Goal: Register for event/course

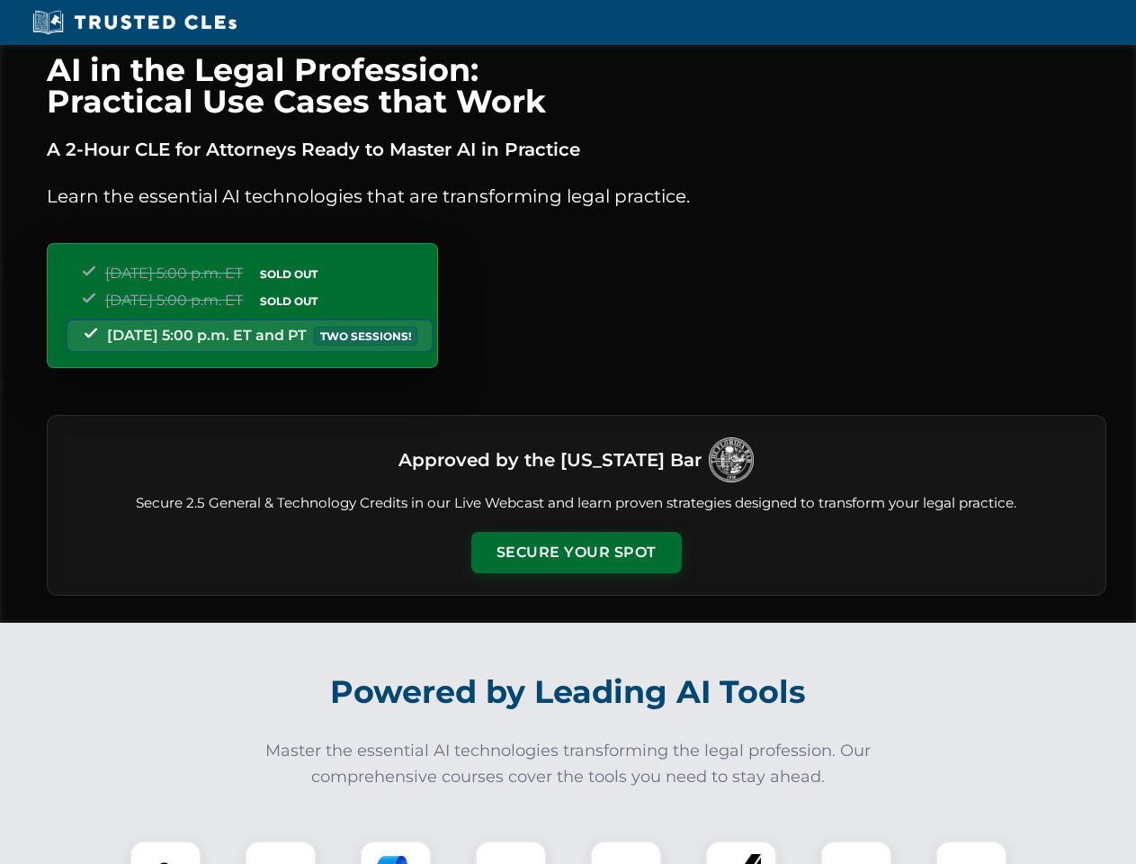
click at [576, 552] on button "Secure Your Spot" at bounding box center [577, 552] width 211 height 41
click at [166, 852] on img at bounding box center [165, 876] width 52 height 52
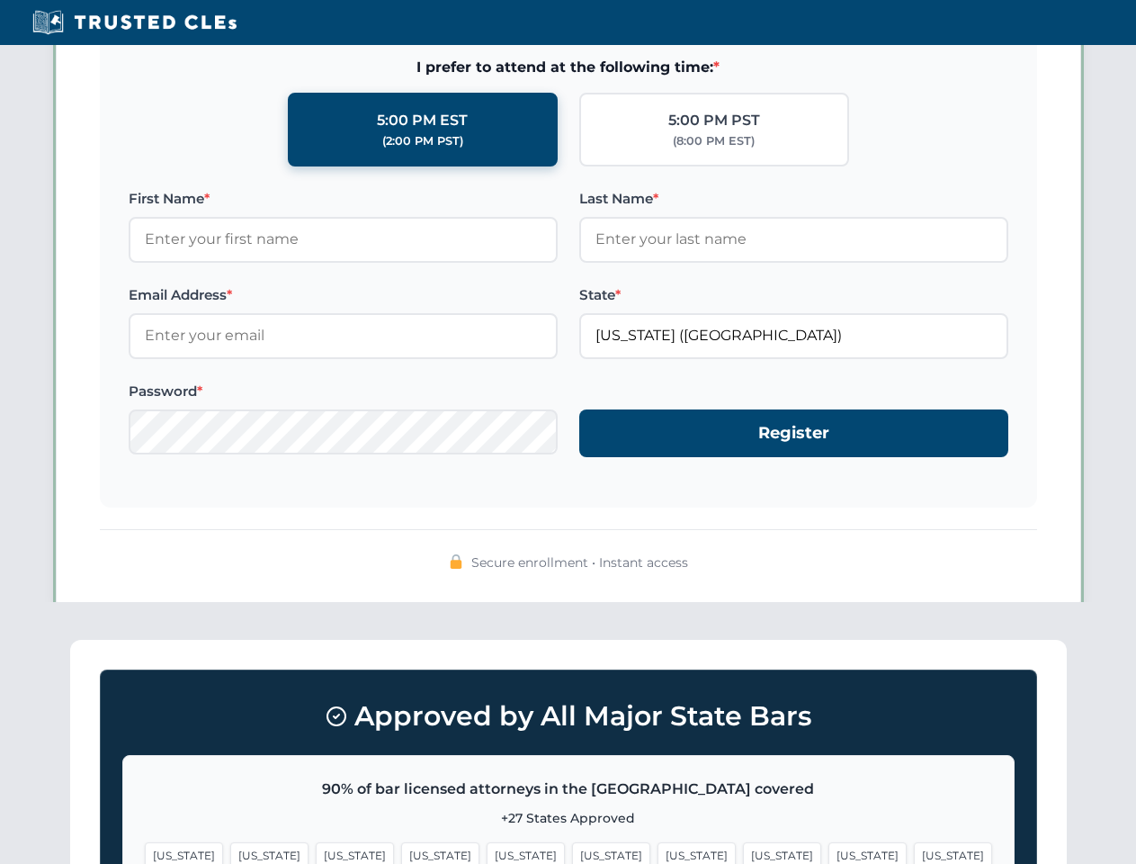
click at [658, 852] on span "[US_STATE]" at bounding box center [697, 855] width 78 height 26
click at [829, 852] on span "[US_STATE]" at bounding box center [868, 855] width 78 height 26
